Goal: Communication & Community: Ask a question

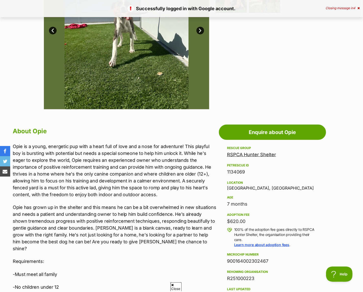
scroll to position [163, 0]
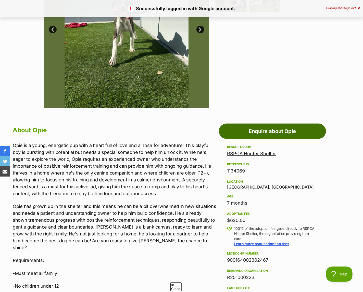
click at [252, 134] on link "Enquire about Opie" at bounding box center [272, 131] width 107 height 15
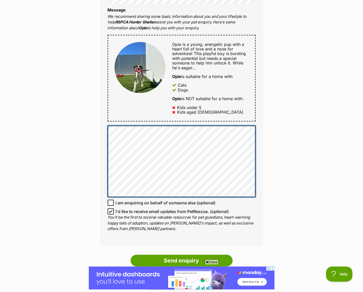
scroll to position [264, 0]
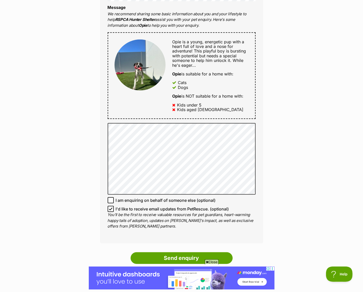
click at [110, 208] on icon at bounding box center [111, 209] width 4 height 4
click at [110, 208] on input "I'd like to receive email updates from PetRescue. (optional)" at bounding box center [111, 209] width 6 height 6
checkbox input "false"
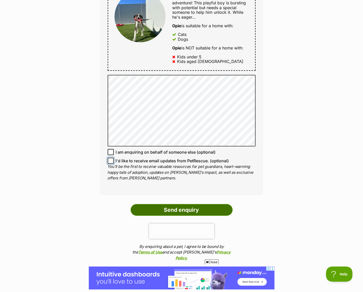
scroll to position [314, 0]
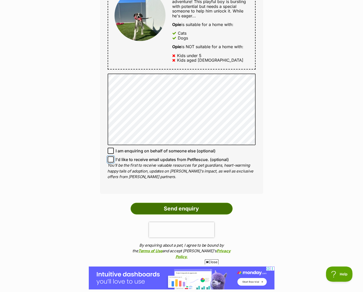
click at [143, 206] on input "Send enquiry" at bounding box center [182, 209] width 102 height 12
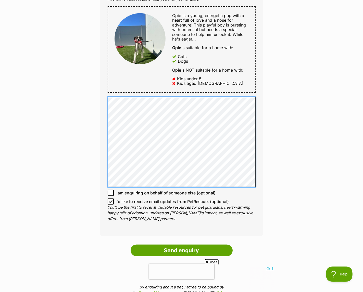
scroll to position [330, 0]
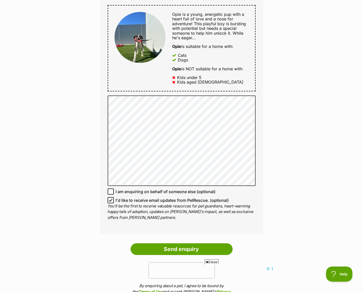
click at [106, 200] on div "Full name Kayleigh Symonds Email We require this to be able to send you communi…" at bounding box center [181, 48] width 163 height 372
click at [111, 201] on icon at bounding box center [111, 201] width 4 height 4
click at [111, 201] on input "I'd like to receive email updates from PetRescue. (optional)" at bounding box center [111, 200] width 6 height 6
checkbox input "false"
click at [144, 248] on input "Send enquiry" at bounding box center [182, 249] width 102 height 12
